Goal: Information Seeking & Learning: Compare options

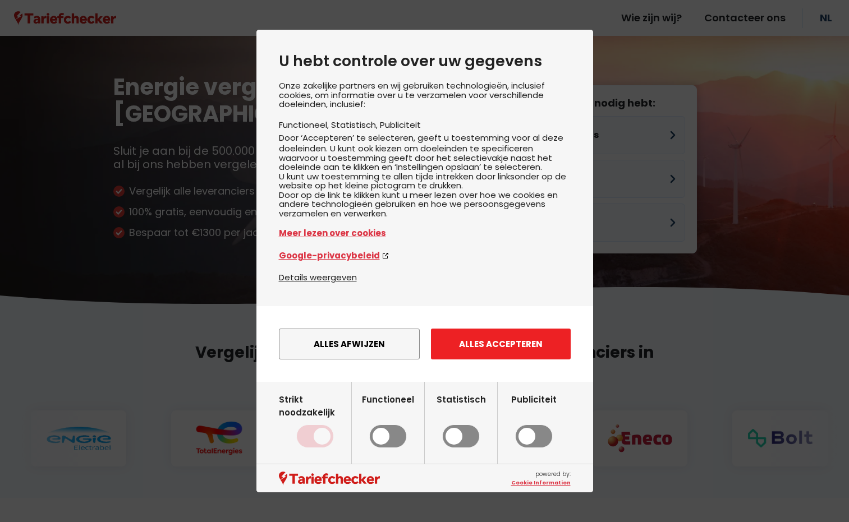
click at [485, 351] on button "Alles accepteren" at bounding box center [501, 344] width 140 height 31
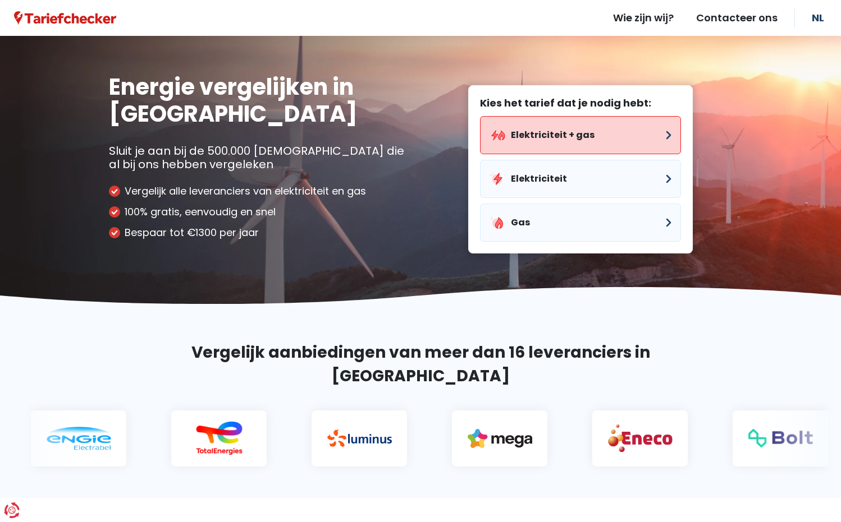
click at [561, 131] on button "Elektriciteit + gas" at bounding box center [580, 135] width 201 height 38
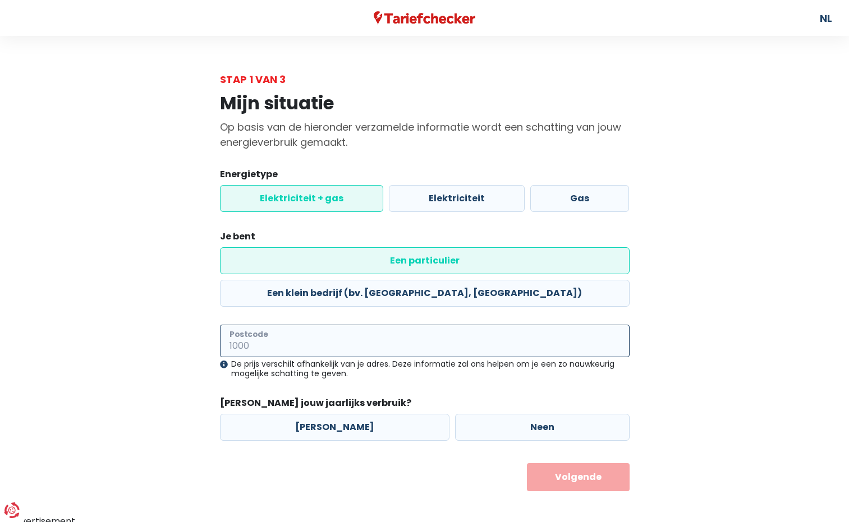
click at [356, 325] on input "Postcode" at bounding box center [425, 341] width 410 height 33
type input "8490"
click at [336, 414] on label "[PERSON_NAME]" at bounding box center [335, 427] width 230 height 27
click at [336, 414] on input "[PERSON_NAME]" at bounding box center [335, 427] width 230 height 27
radio input "true"
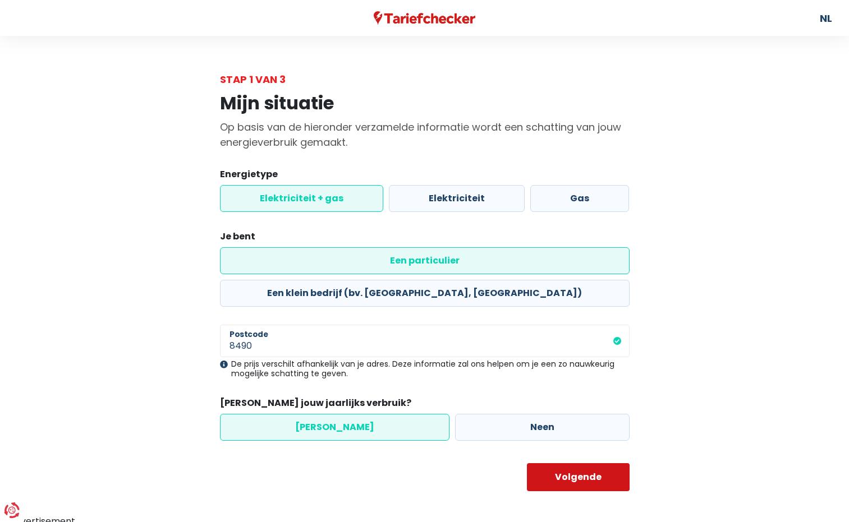
click at [580, 464] on button "Volgende" at bounding box center [578, 478] width 103 height 28
select select
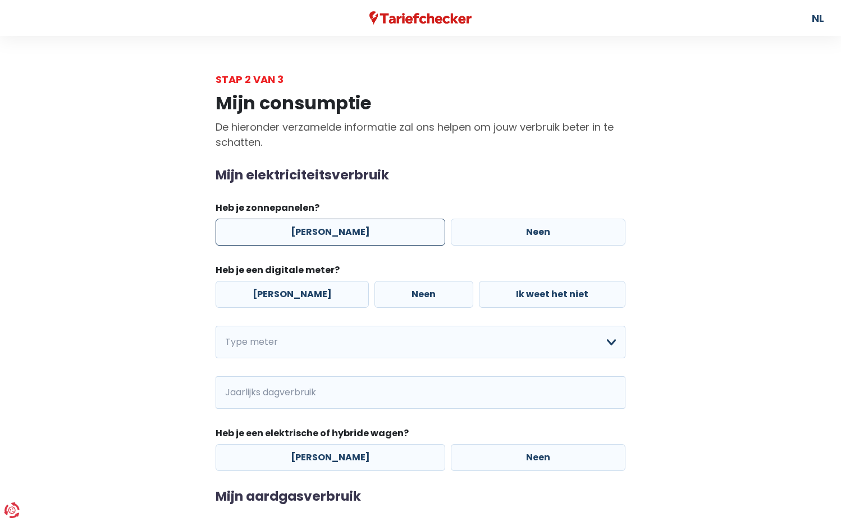
click at [272, 233] on label "[PERSON_NAME]" at bounding box center [331, 232] width 230 height 27
click at [272, 233] on input "[PERSON_NAME]" at bounding box center [331, 232] width 230 height 27
radio input "true"
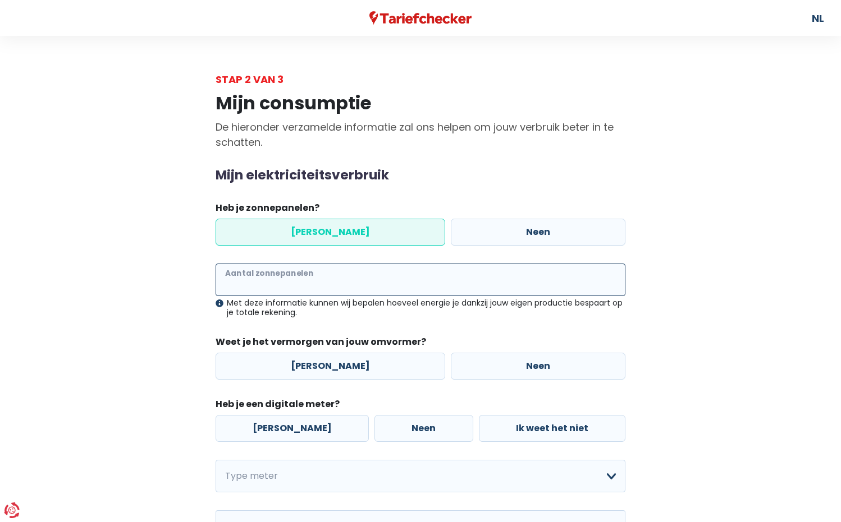
click at [315, 283] on input "Aantal zonnepanelen" at bounding box center [421, 280] width 410 height 33
type input "18"
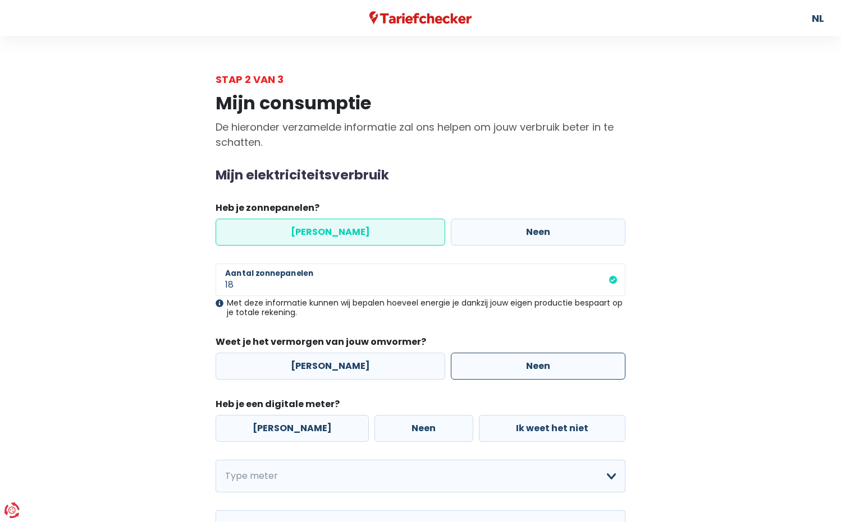
click at [466, 365] on label "Neen" at bounding box center [538, 366] width 175 height 27
click at [466, 365] on input "Neen" at bounding box center [538, 366] width 175 height 27
radio input "true"
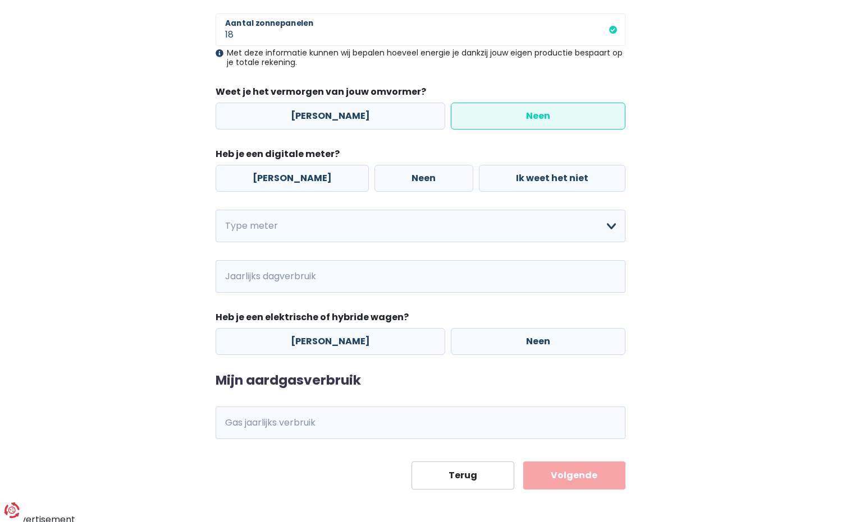
scroll to position [254, 0]
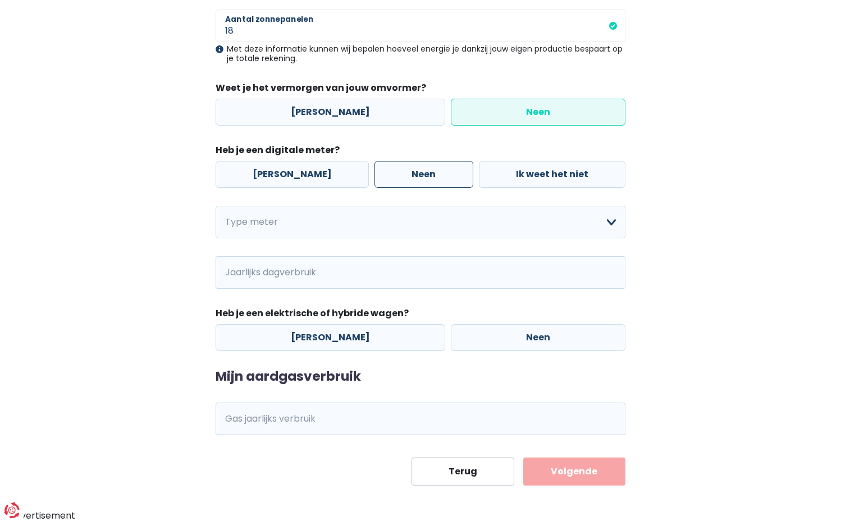
click at [387, 177] on label "Neen" at bounding box center [423, 174] width 98 height 27
click at [387, 177] on input "Neen" at bounding box center [423, 174] width 98 height 27
radio input "true"
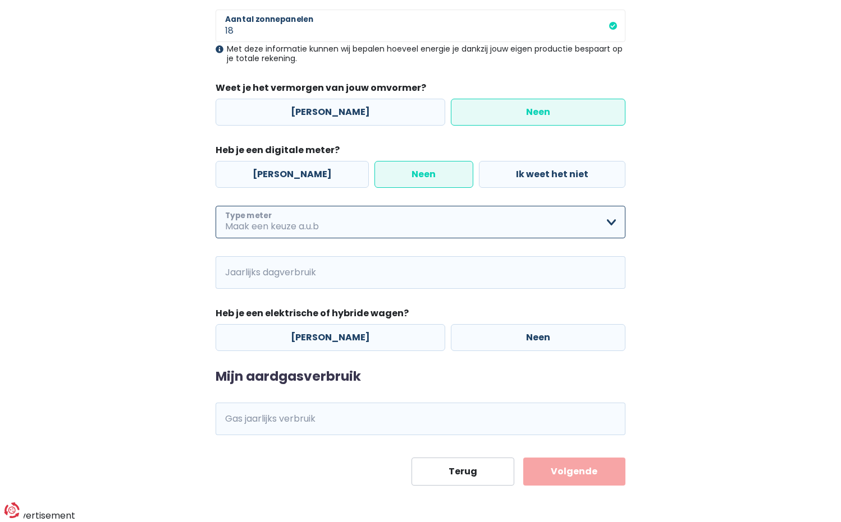
click at [371, 226] on select "Enkelvoudig Tweevoudig Enkelvoudig + uitsluitend nachttarief Tweevoudig + uitsl…" at bounding box center [421, 222] width 410 height 33
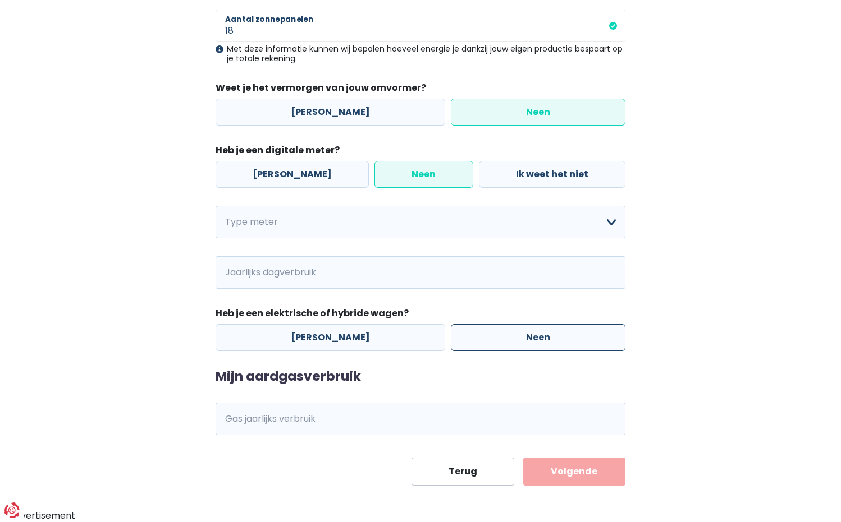
click at [562, 335] on label "Neen" at bounding box center [538, 337] width 175 height 27
click at [562, 335] on input "Neen" at bounding box center [538, 337] width 175 height 27
radio input "true"
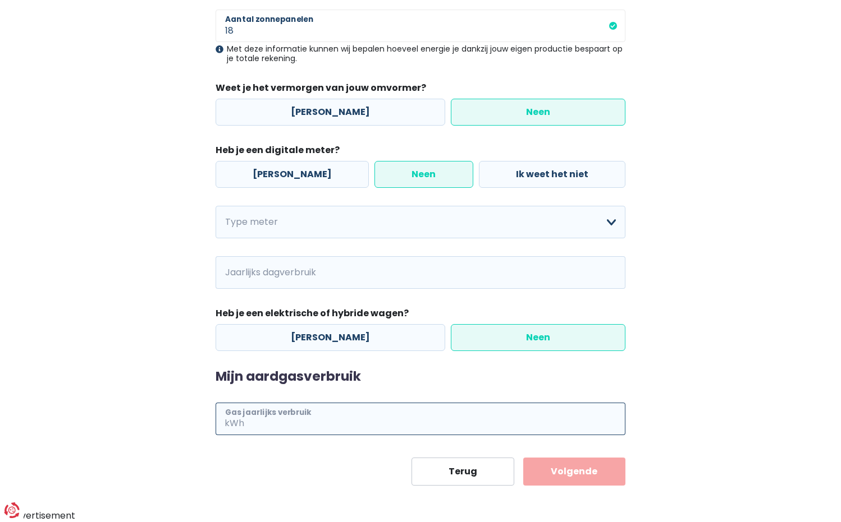
click at [316, 421] on input "Gas jaarlijks verbruik" at bounding box center [435, 419] width 379 height 33
click at [286, 429] on input "Gas jaarlijks verbruik" at bounding box center [435, 419] width 379 height 33
type input "880"
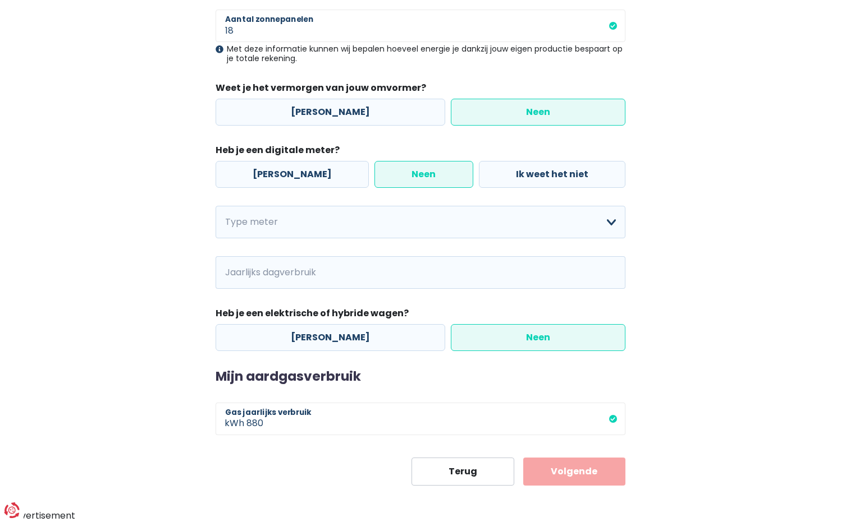
click at [722, 375] on div "Mijn consumptie De hieronder verzamelde informatie zal ons helpen om jouw verbr…" at bounding box center [420, 159] width 640 height 653
click at [364, 233] on select "Enkelvoudig Tweevoudig Enkelvoudig + uitsluitend nachttarief Tweevoudig + uitsl…" at bounding box center [421, 222] width 410 height 33
click at [216, 206] on select "Enkelvoudig Tweevoudig Enkelvoudig + uitsluitend nachttarief Tweevoudig + uitsl…" at bounding box center [421, 222] width 410 height 33
select select "day_single_rate"
click at [556, 471] on button "Volgende" at bounding box center [574, 472] width 103 height 28
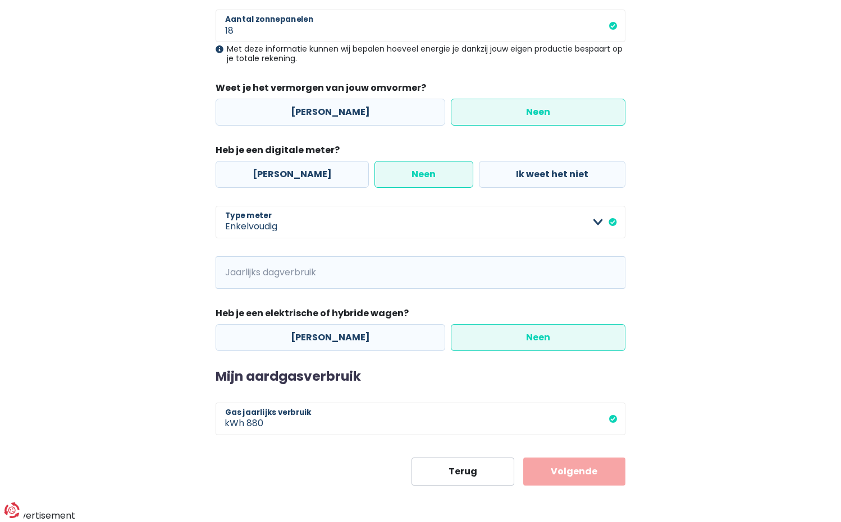
scroll to position [267, 0]
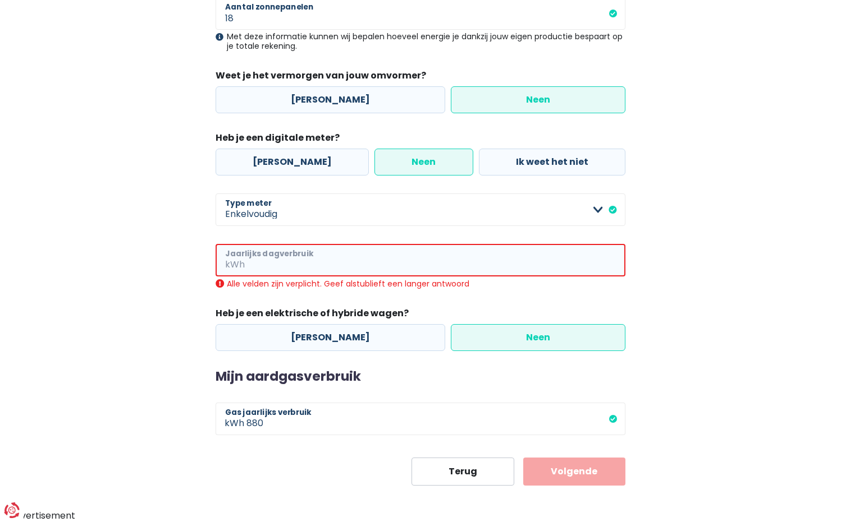
click at [340, 260] on input "Jaarlijks dagverbruik" at bounding box center [436, 260] width 378 height 33
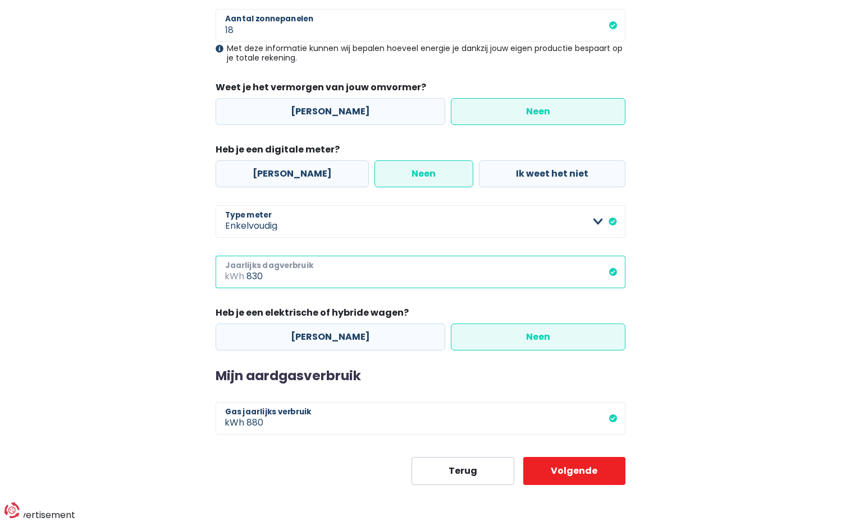
scroll to position [254, 0]
type input "8300"
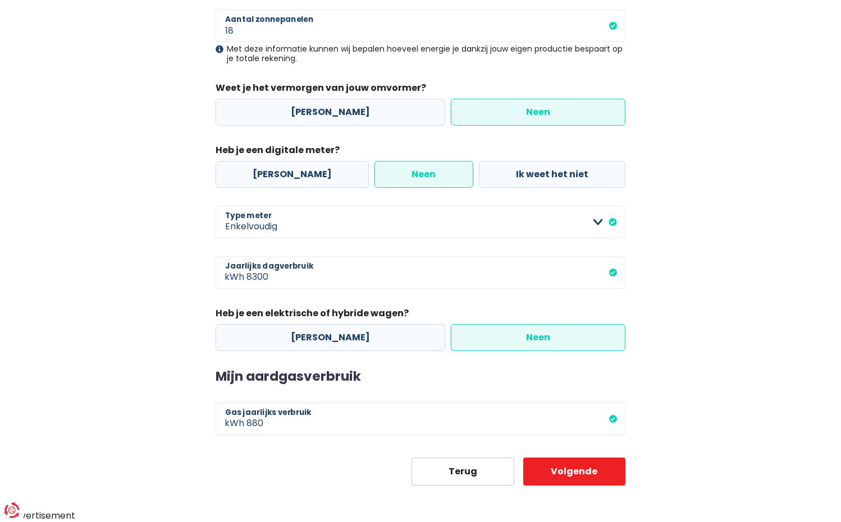
click at [750, 411] on main "Stap 2 van 3 Mijn consumptie De hieronder verzamelde informatie zal ons helpen …" at bounding box center [420, 152] width 841 height 668
click at [564, 482] on button "Volgende" at bounding box center [574, 472] width 103 height 28
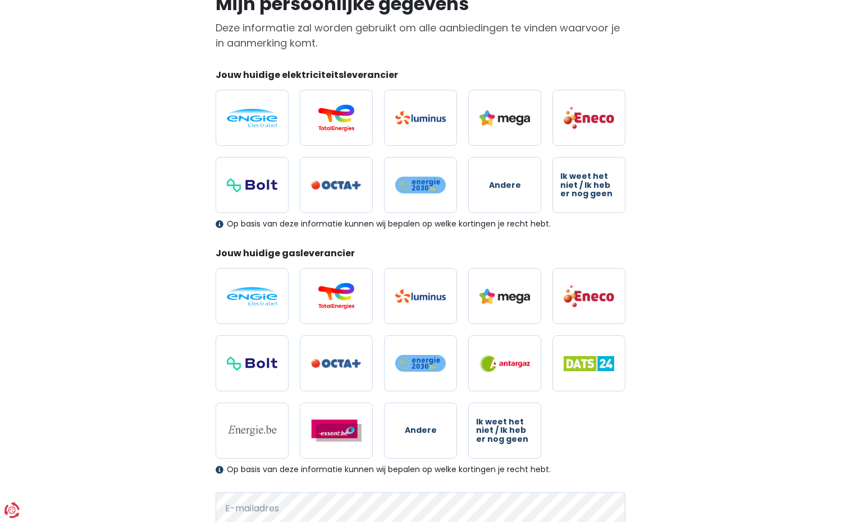
scroll to position [112, 0]
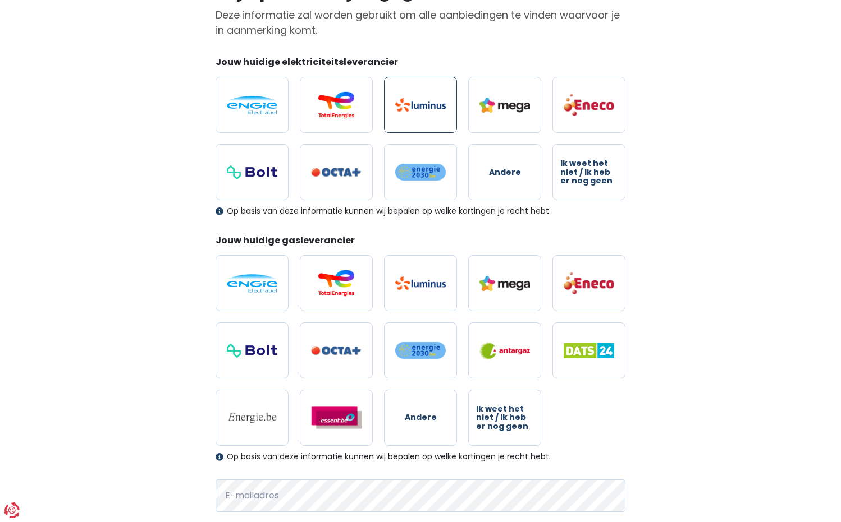
click at [403, 114] on label at bounding box center [420, 105] width 73 height 56
click at [403, 114] on input "radio" at bounding box center [420, 105] width 73 height 56
radio input "true"
click at [416, 282] on img at bounding box center [420, 283] width 51 height 13
click at [416, 282] on input "radio" at bounding box center [420, 283] width 73 height 56
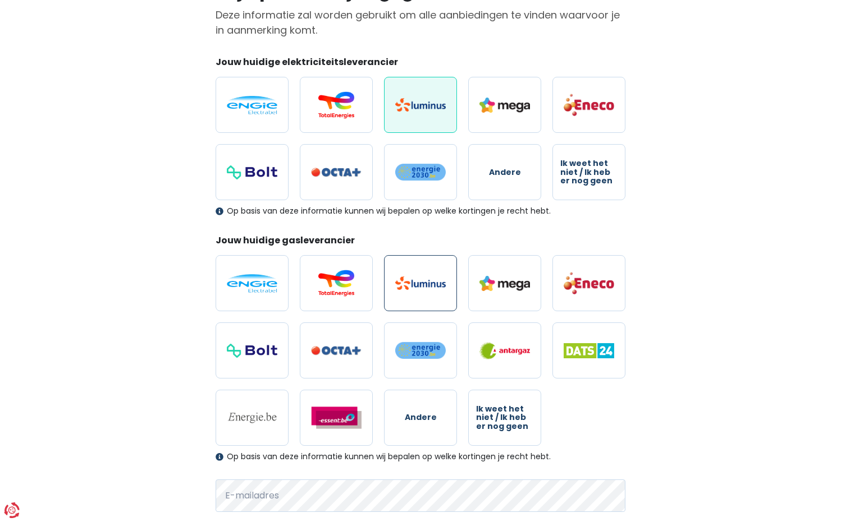
radio input "true"
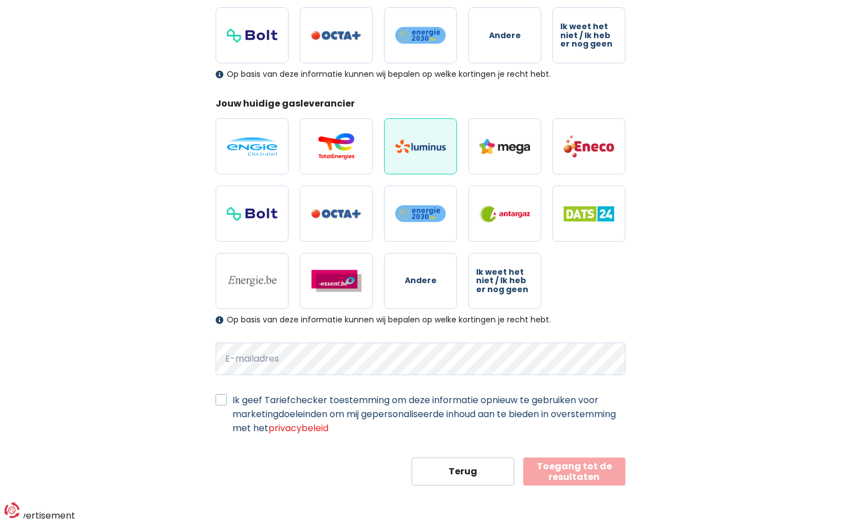
click at [232, 400] on label "Ik geef Tariefchecker toestemming om deze informatie opnieuw te gebruiken voor …" at bounding box center [428, 414] width 393 height 42
click at [225, 400] on input "Ik geef Tariefchecker toestemming om deze informatie opnieuw te gebruiken voor …" at bounding box center [221, 398] width 11 height 11
checkbox input "true"
click at [593, 473] on button "Toegang tot de resultaten" at bounding box center [574, 472] width 103 height 28
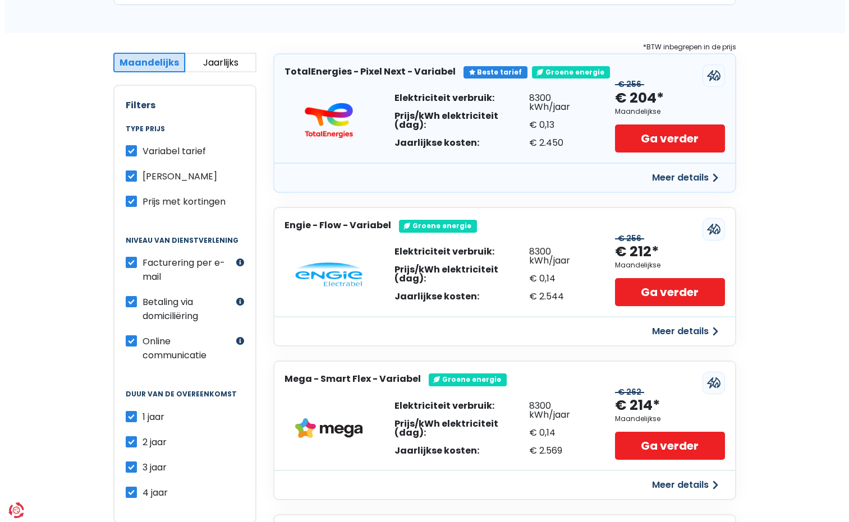
scroll to position [129, 0]
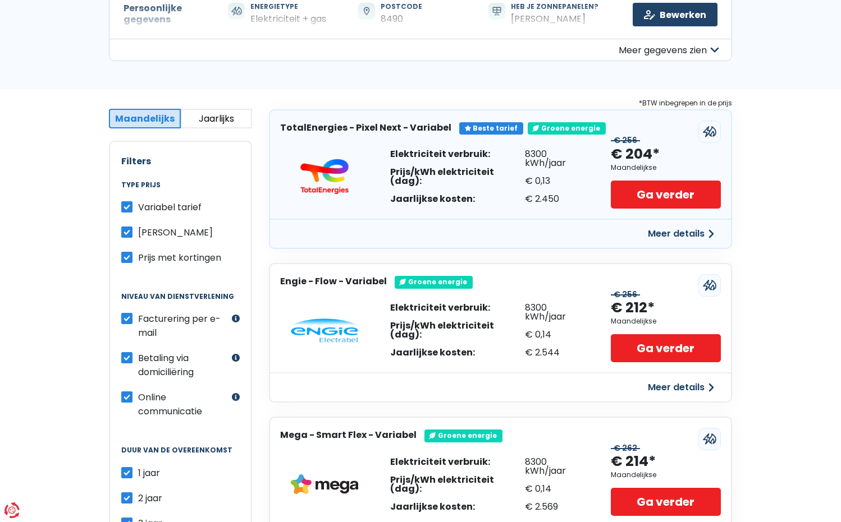
click at [681, 229] on button "Meer details" at bounding box center [681, 234] width 80 height 20
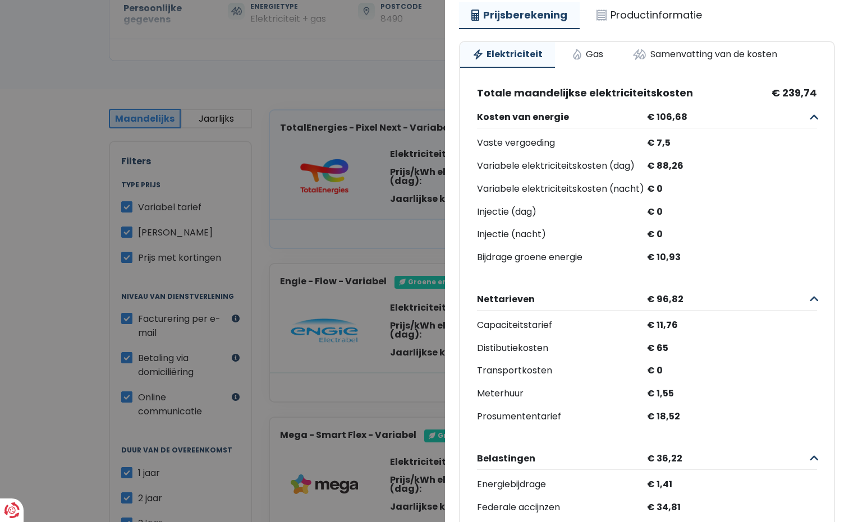
scroll to position [0, 0]
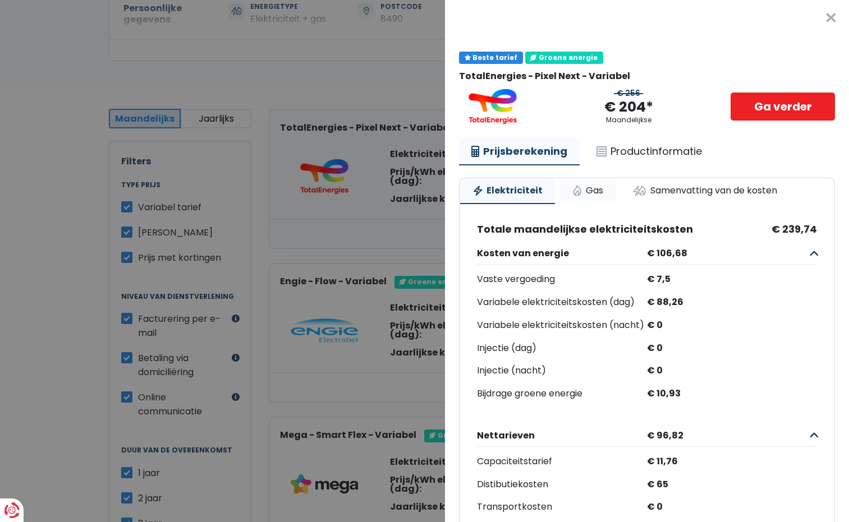
click at [584, 193] on link "Gas" at bounding box center [588, 190] width 56 height 25
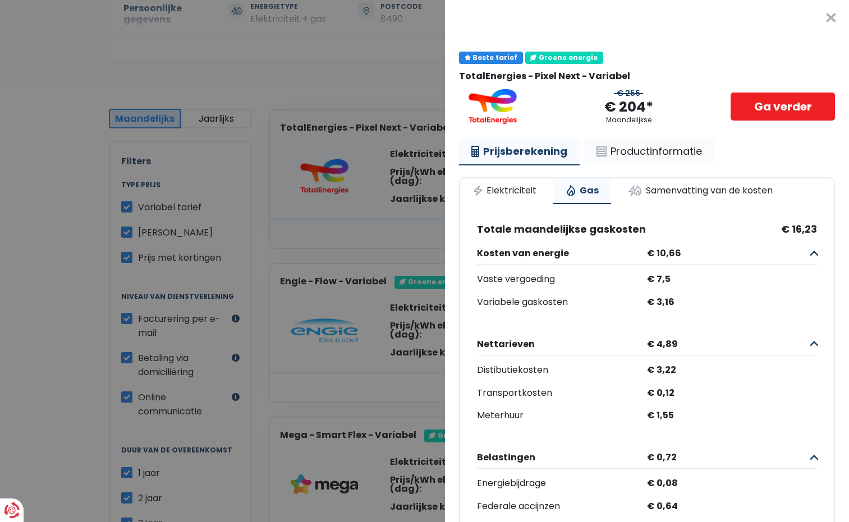
click at [669, 154] on link "Productinformatie" at bounding box center [649, 152] width 130 height 26
